Goal: Information Seeking & Learning: Learn about a topic

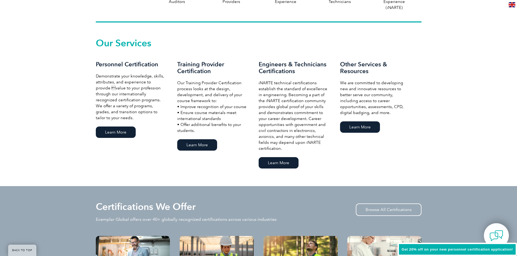
scroll to position [353, 0]
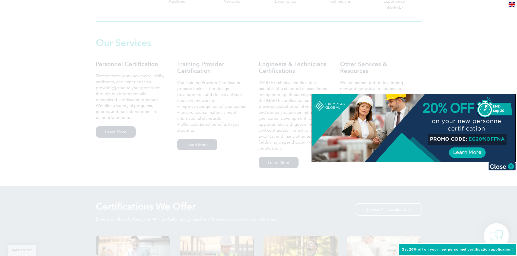
click at [473, 74] on div at bounding box center [258, 128] width 517 height 256
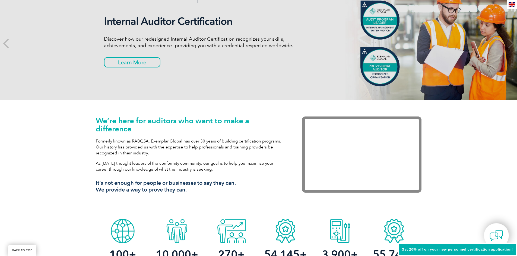
scroll to position [0, 0]
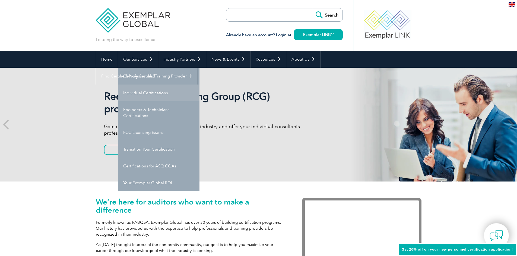
click at [153, 94] on link "Individual Certifications" at bounding box center [158, 93] width 81 height 17
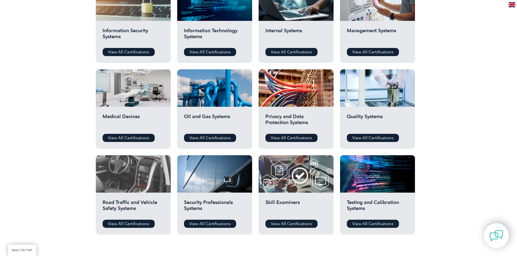
scroll to position [325, 0]
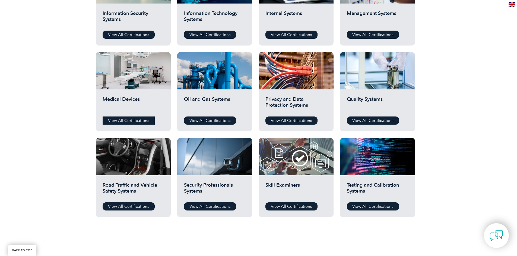
click at [122, 121] on link "View All Certifications" at bounding box center [129, 121] width 52 height 8
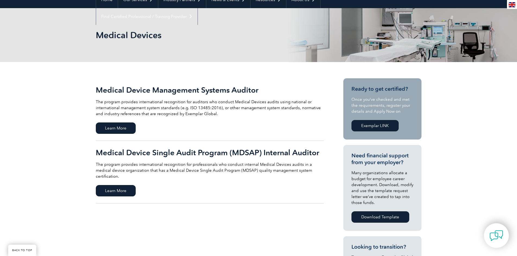
scroll to position [27, 0]
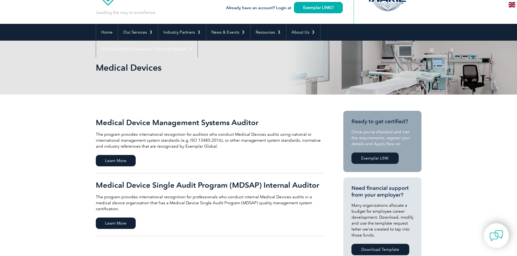
click at [224, 184] on h2 "Medical Device Single Audit Program (MDSAP) Internal Auditor" at bounding box center [210, 185] width 228 height 9
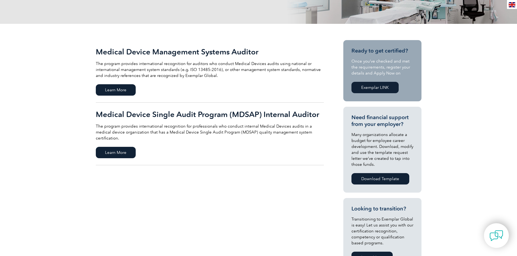
scroll to position [108, 0]
